Goal: Information Seeking & Learning: Learn about a topic

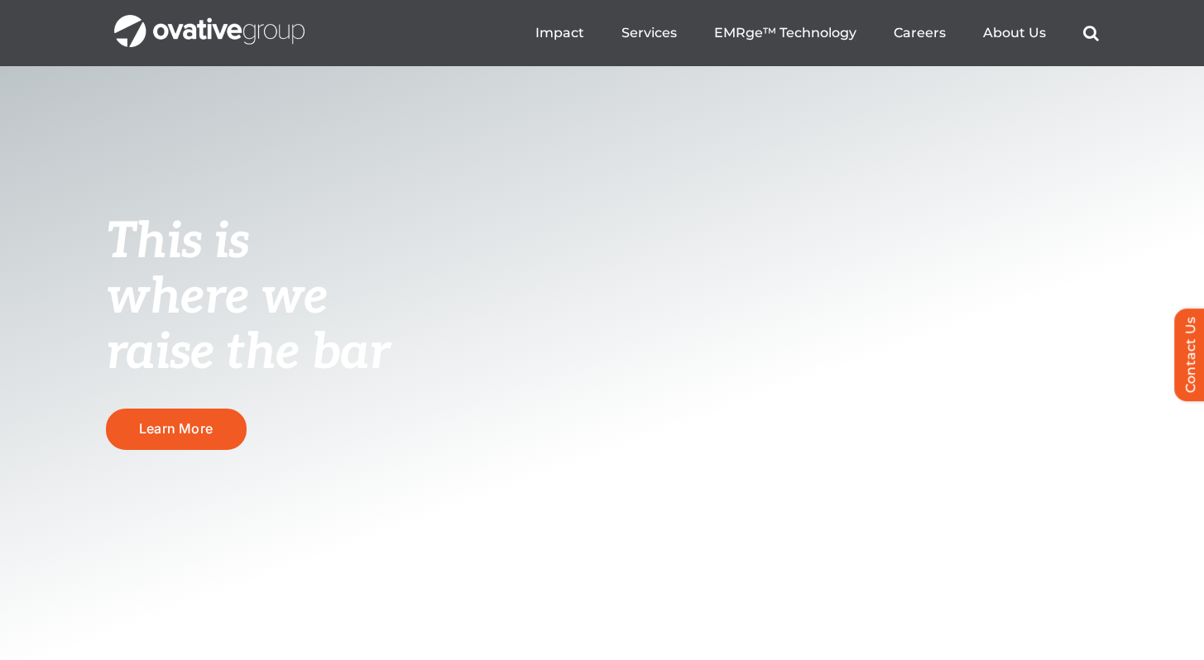
scroll to position [36, 0]
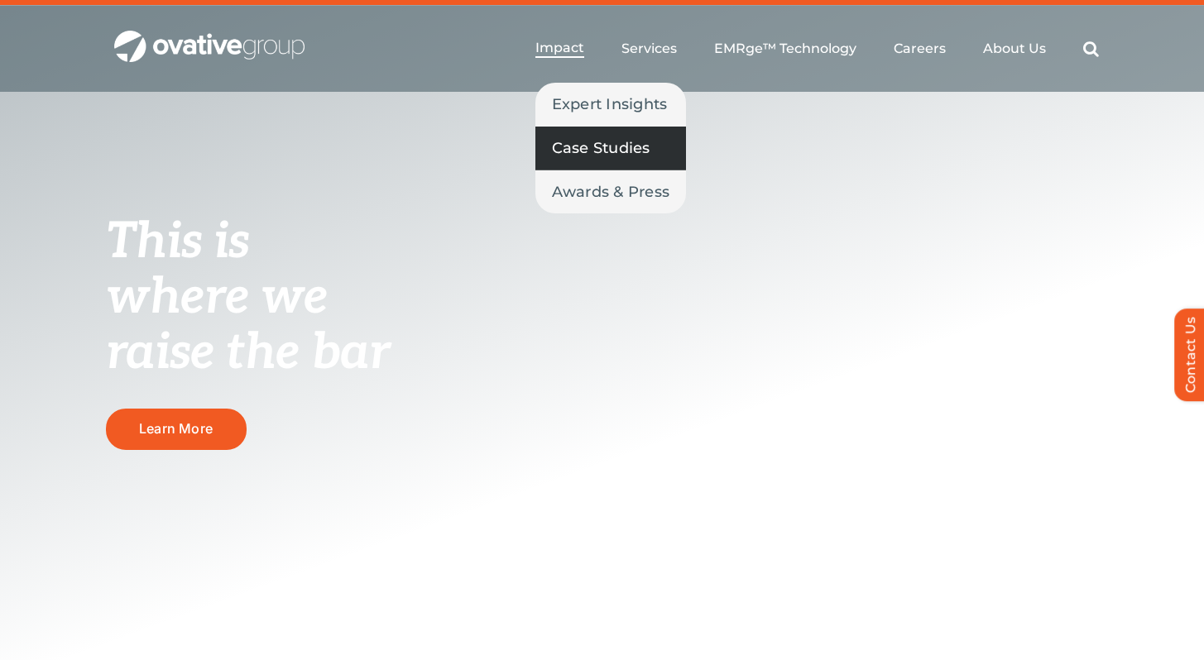
click at [579, 143] on span "Case Studies" at bounding box center [601, 148] width 98 height 23
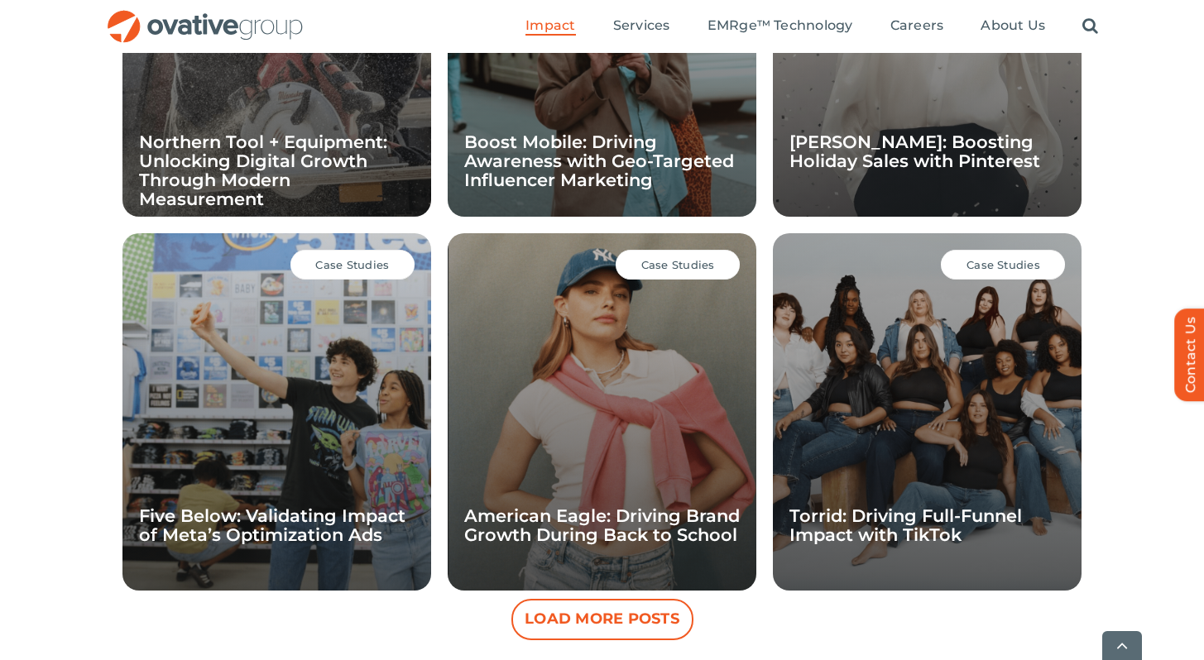
scroll to position [1404, 0]
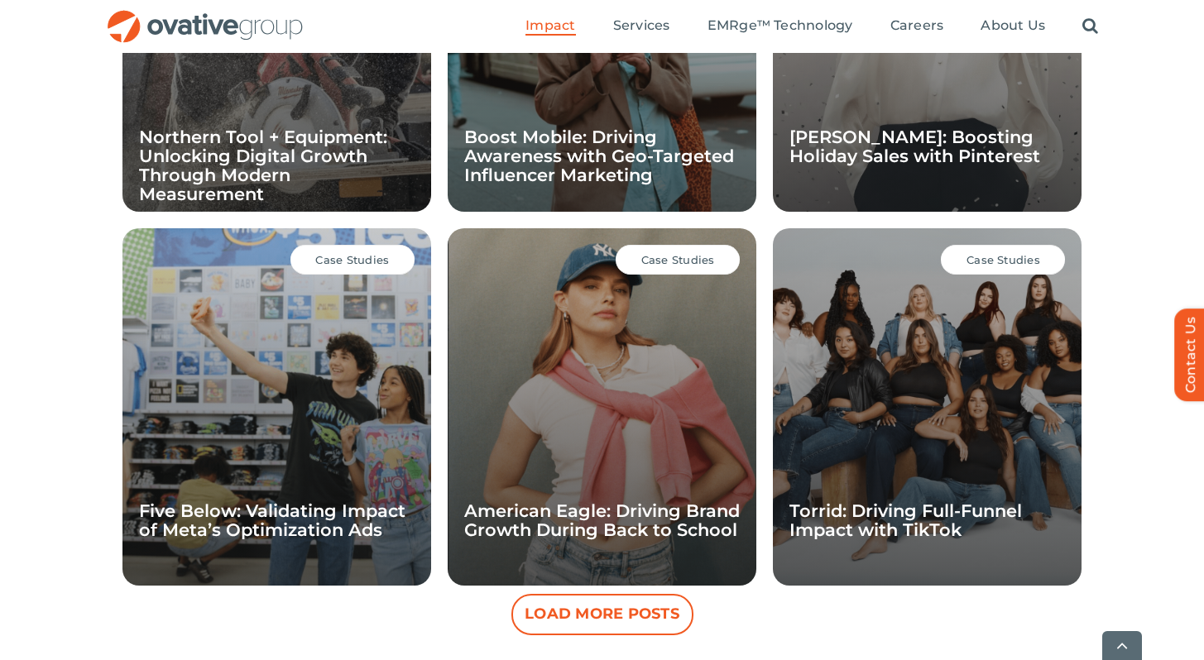
click at [649, 256] on span "Case Studies" at bounding box center [678, 259] width 74 height 13
click at [630, 491] on div "Case Studies American Eagle: Driving Brand Growth During Back to School" at bounding box center [602, 406] width 309 height 357
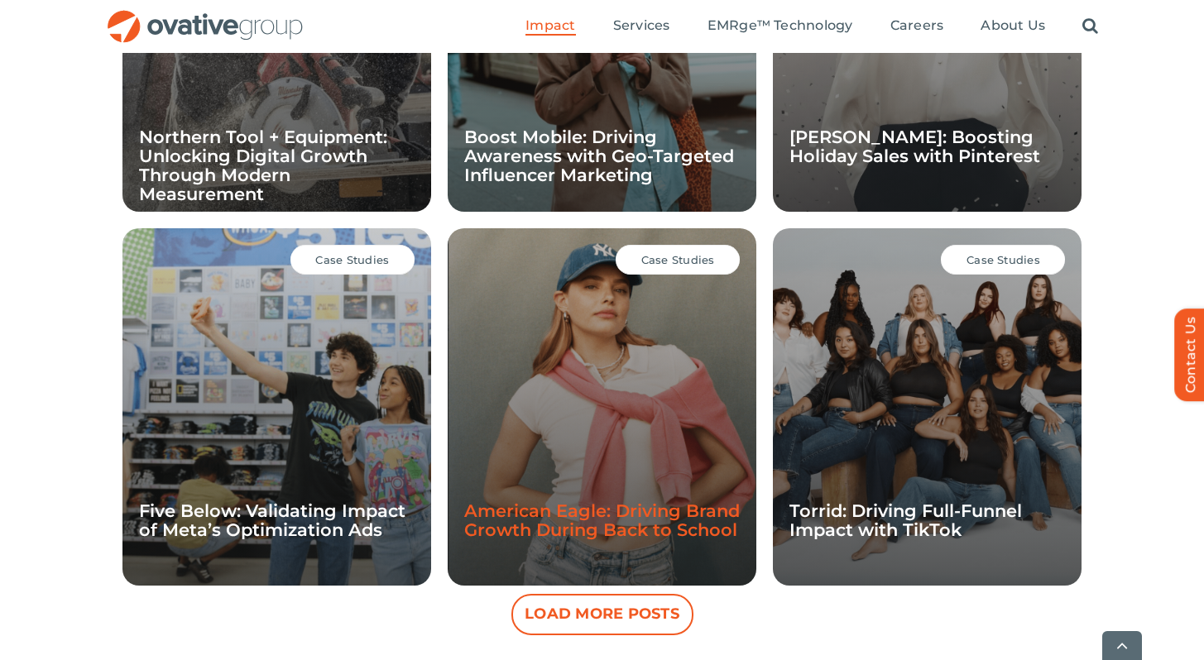
click at [630, 519] on link "American Eagle: Driving Brand Growth During Back to School" at bounding box center [602, 521] width 276 height 40
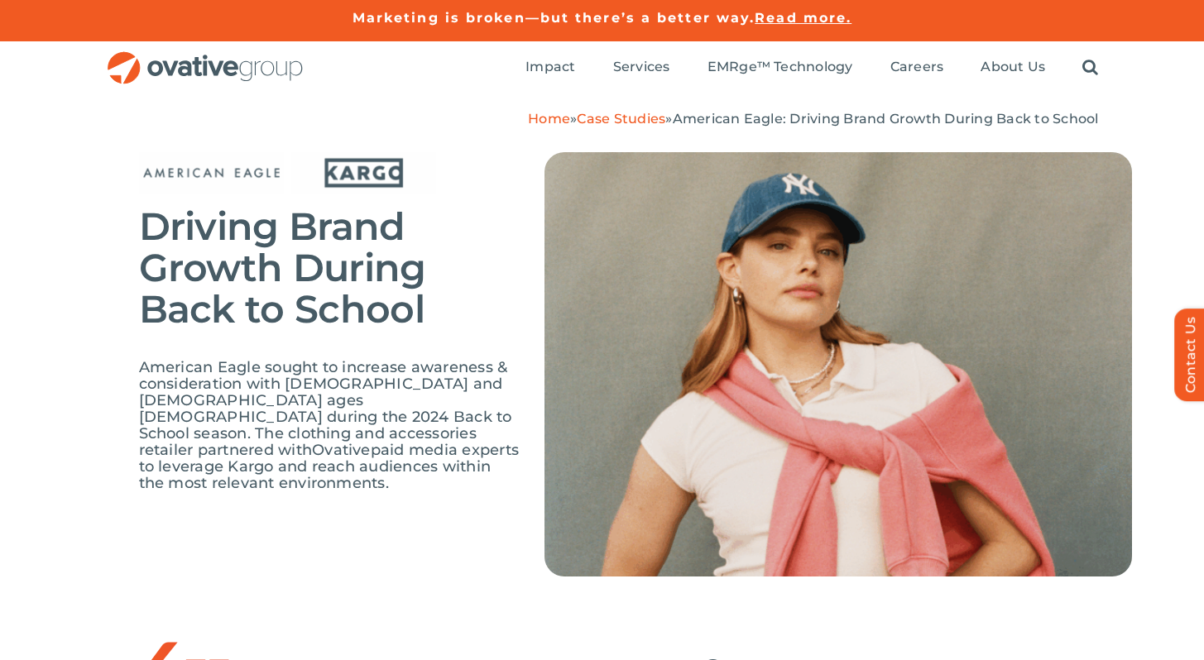
click at [791, 13] on span "Read more." at bounding box center [803, 18] width 97 height 16
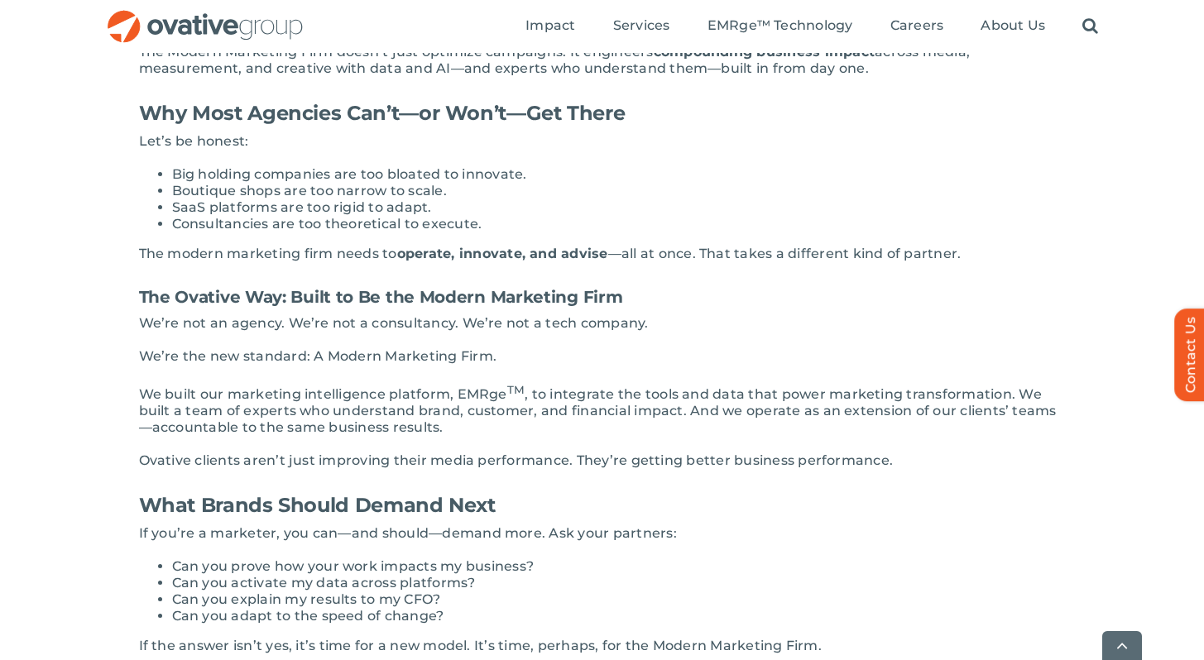
scroll to position [1694, 0]
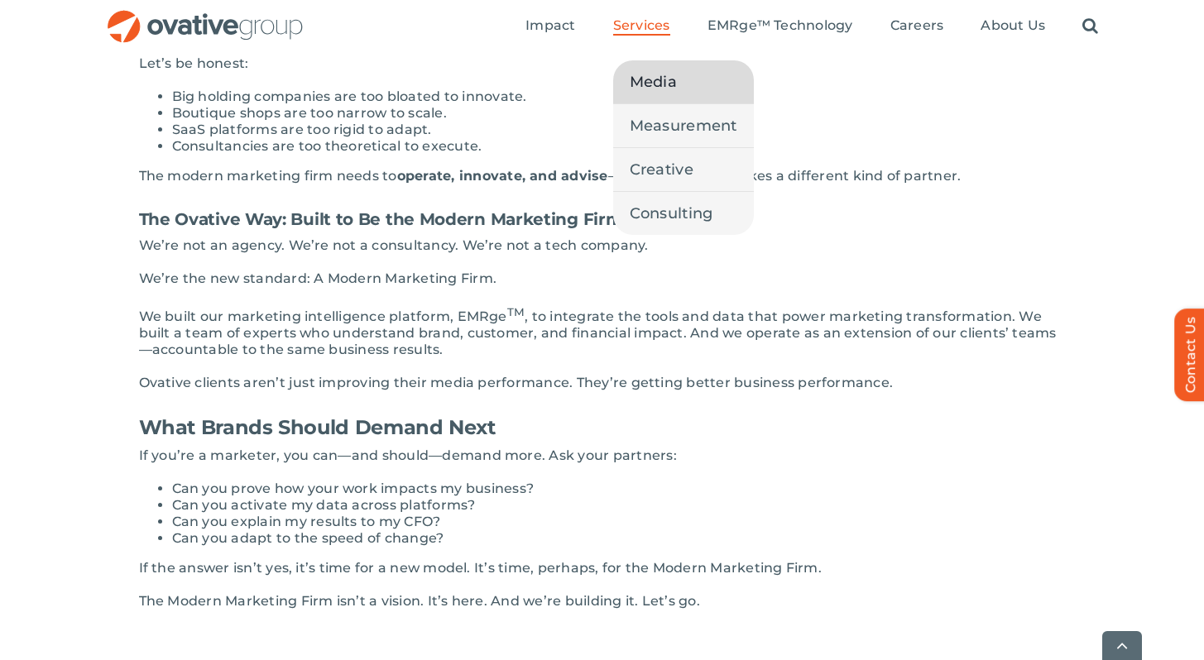
click at [651, 84] on span "Media" at bounding box center [653, 81] width 47 height 23
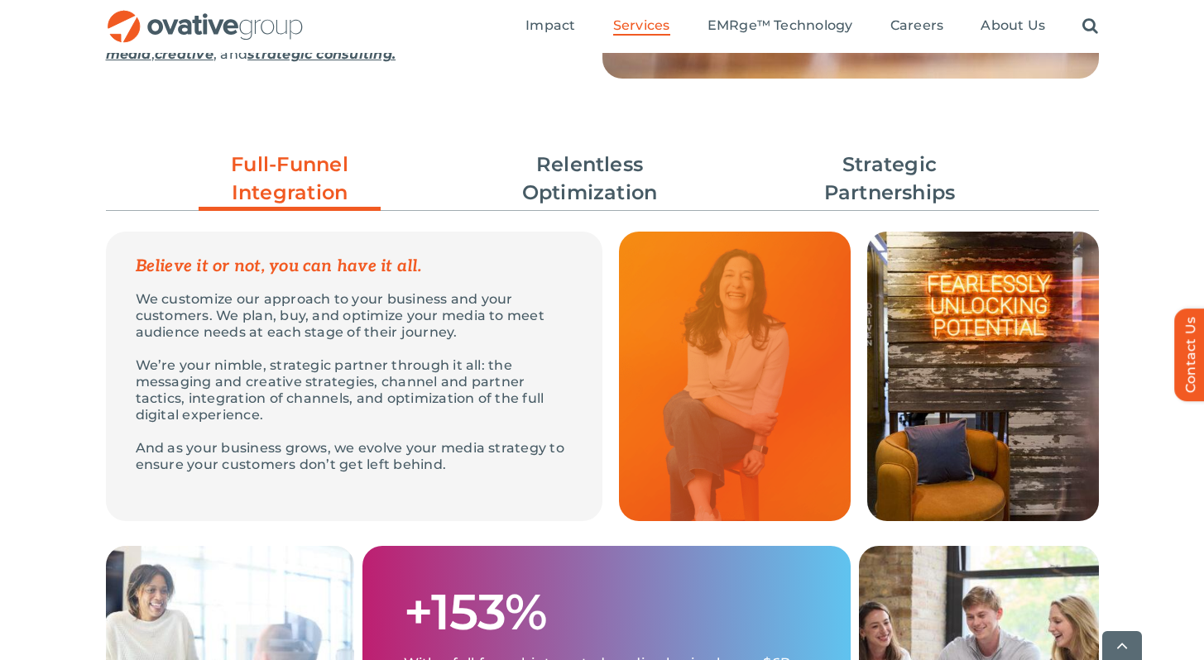
scroll to position [466, 0]
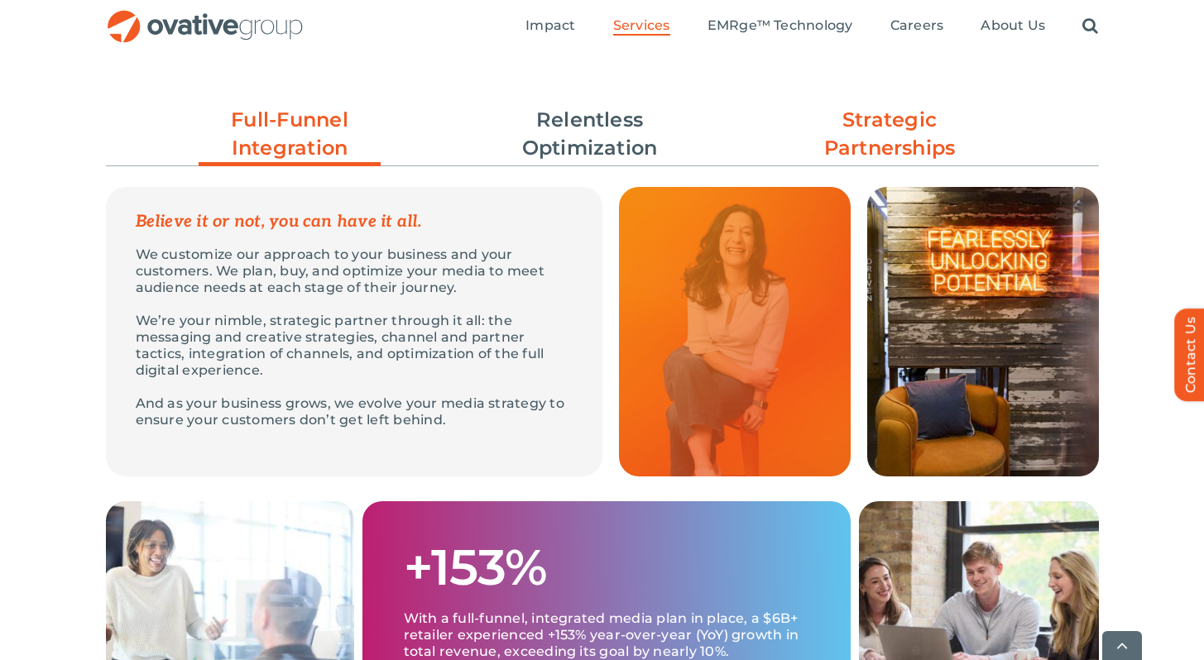
click at [914, 129] on link "Strategic Partnerships" at bounding box center [889, 134] width 182 height 56
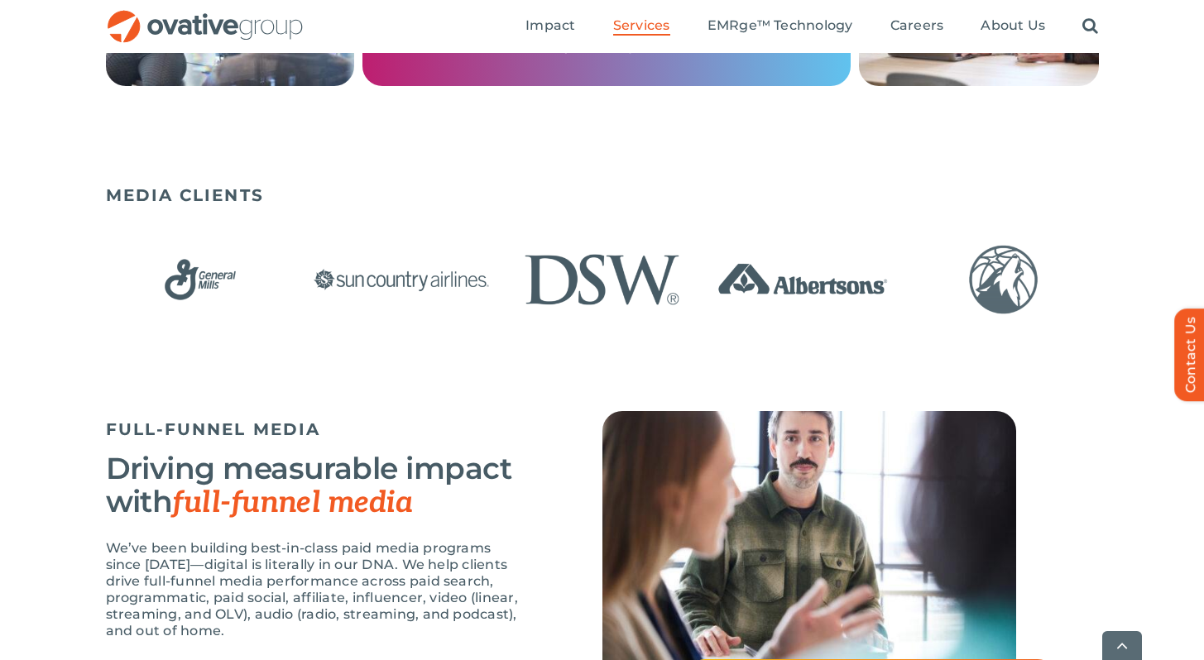
scroll to position [1081, 0]
click at [792, 297] on img "10 / 23" at bounding box center [802, 279] width 190 height 78
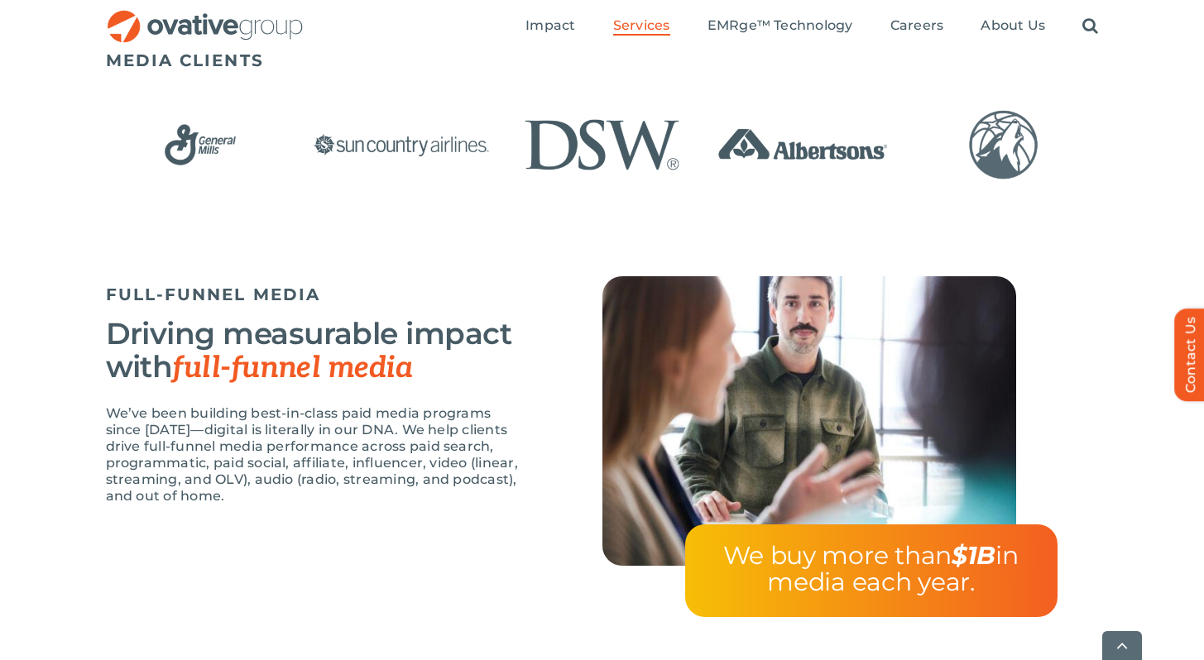
scroll to position [1215, 0]
